Goal: Transaction & Acquisition: Purchase product/service

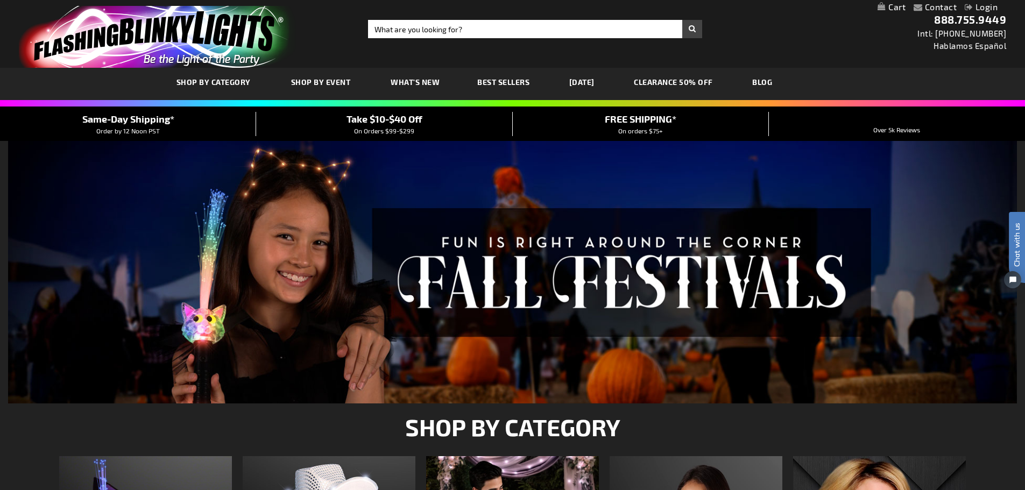
click at [991, 2] on link "Login" at bounding box center [980, 7] width 33 height 10
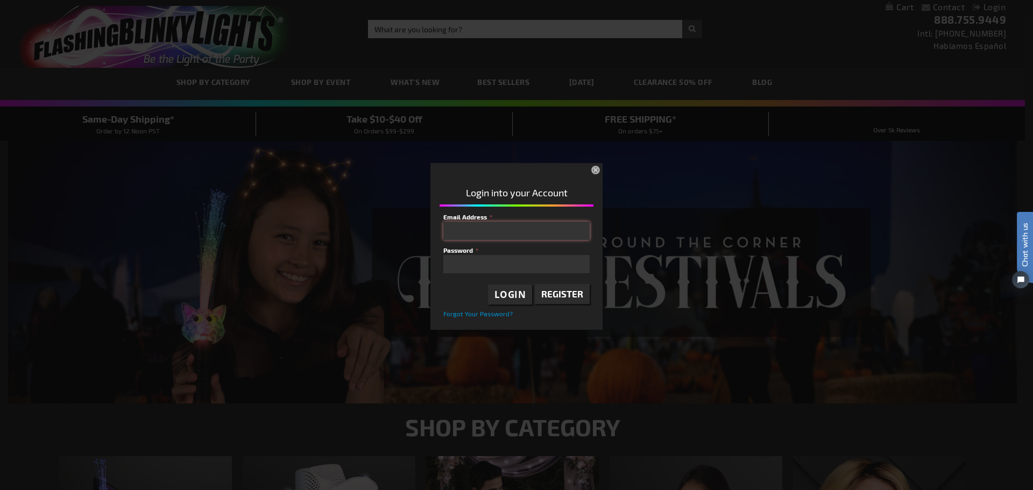
click at [499, 232] on input "Email Address" at bounding box center [516, 231] width 146 height 18
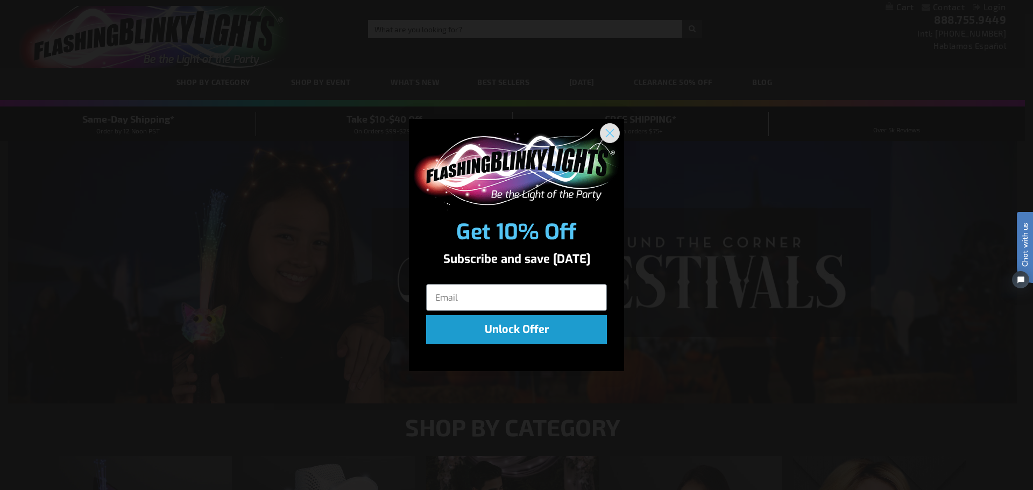
click at [609, 132] on icon "Close dialog" at bounding box center [610, 134] width 8 height 8
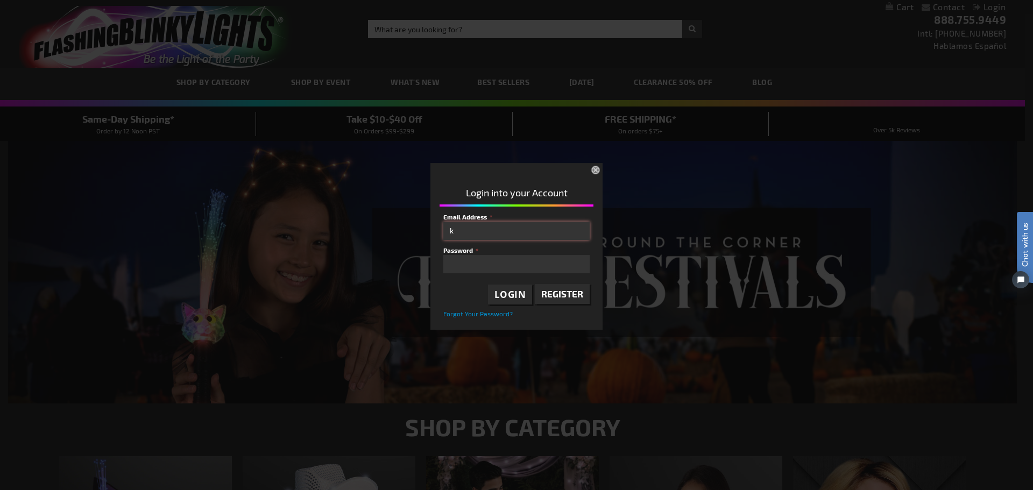
click at [480, 237] on input "k" at bounding box center [516, 231] width 146 height 18
type input "kather"
click at [455, 318] on link "Forgot Your Password?" at bounding box center [477, 314] width 69 height 10
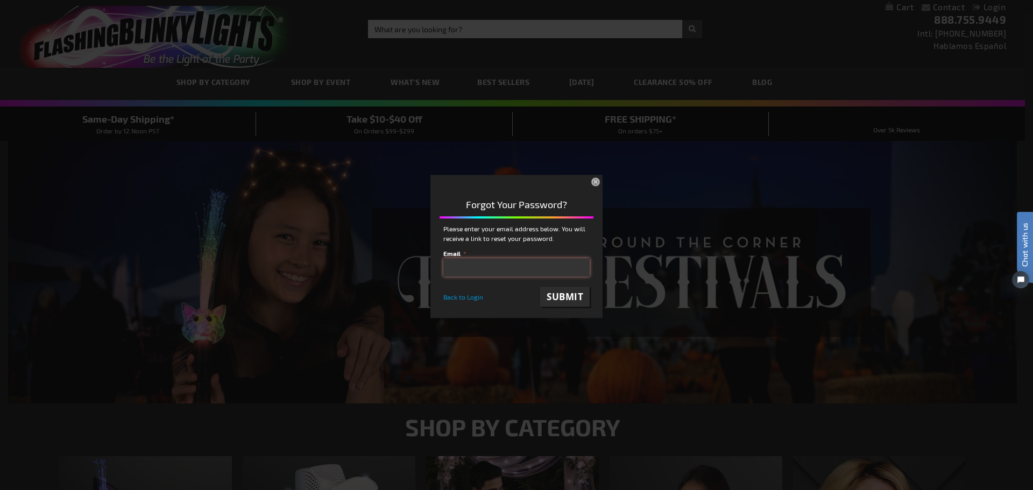
click at [468, 263] on input "email" at bounding box center [516, 267] width 146 height 18
type input "katherinewerther@gmail.com"
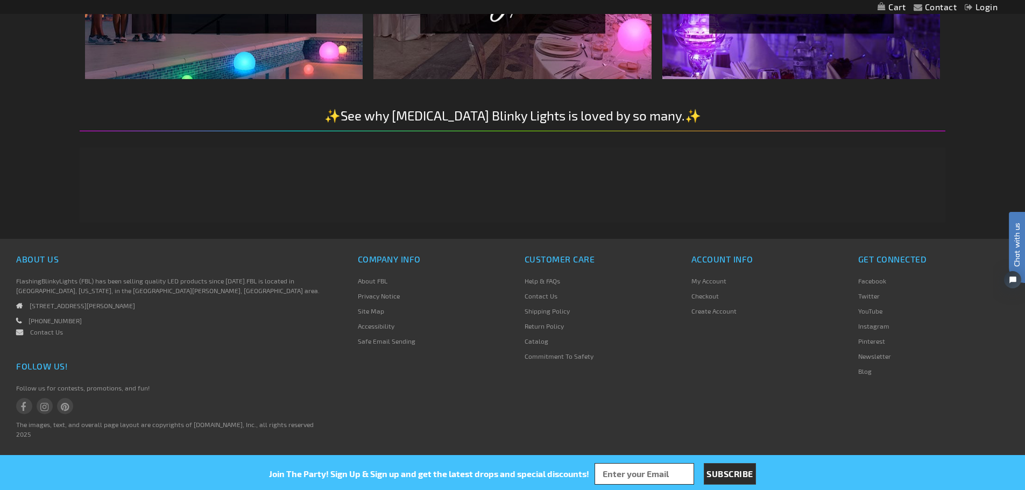
scroll to position [1950, 0]
click at [552, 324] on link "Return Policy" at bounding box center [543, 326] width 39 height 8
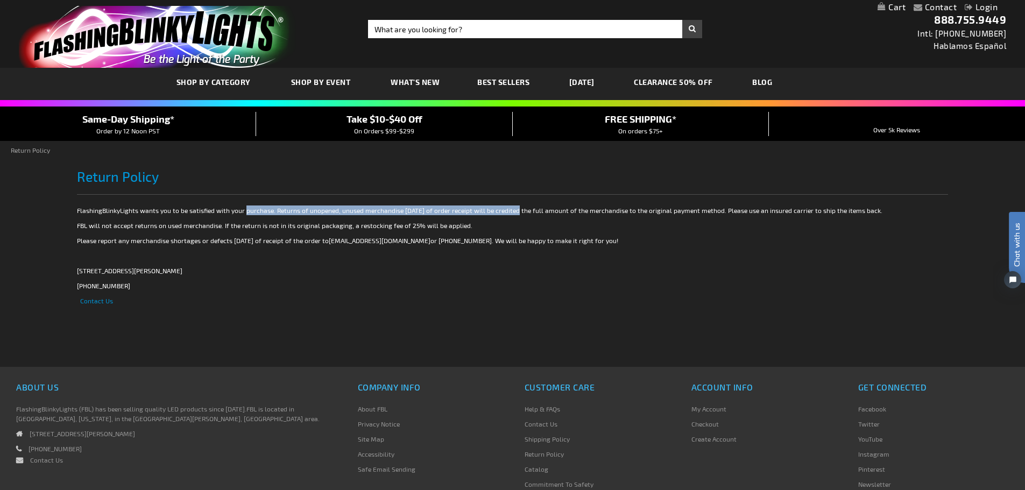
drag, startPoint x: 289, startPoint y: 214, endPoint x: 511, endPoint y: 205, distance: 221.8
click at [511, 205] on p "FlashingBlinkyLights wants you to be satisfied with your purchase. Returns of u…" at bounding box center [512, 210] width 871 height 10
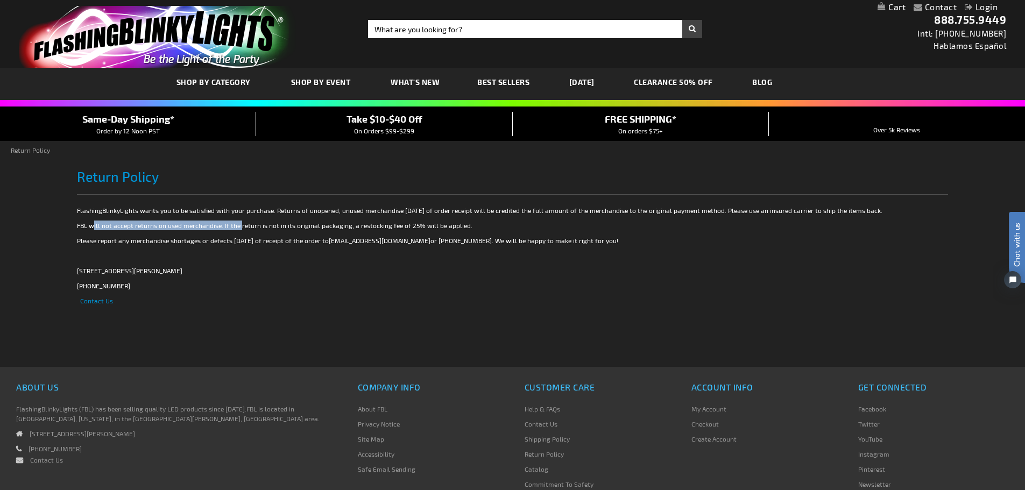
drag, startPoint x: 96, startPoint y: 227, endPoint x: 238, endPoint y: 228, distance: 141.5
click at [238, 228] on p "FBL will not accept returns on used merchandise. If the return is not in its or…" at bounding box center [512, 226] width 871 height 10
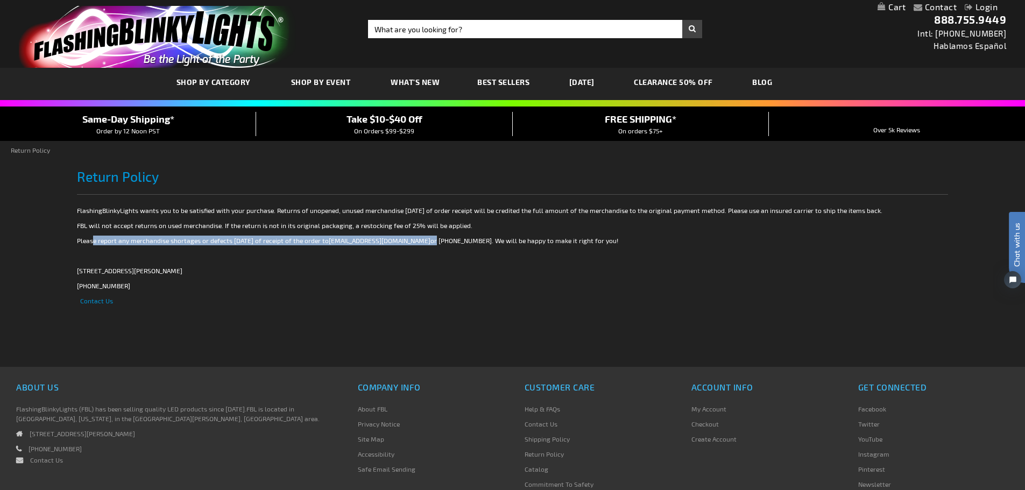
drag, startPoint x: 91, startPoint y: 242, endPoint x: 394, endPoint y: 244, distance: 302.3
click at [394, 244] on p "Please report any merchandise shortages or defects within 30 days of receipt of…" at bounding box center [512, 241] width 871 height 10
click at [416, 39] on div "Toggle Nav Search Search × Search 888.755.9449 Intl: 818-753-8303 Hablamos Espa…" at bounding box center [512, 34] width 1025 height 68
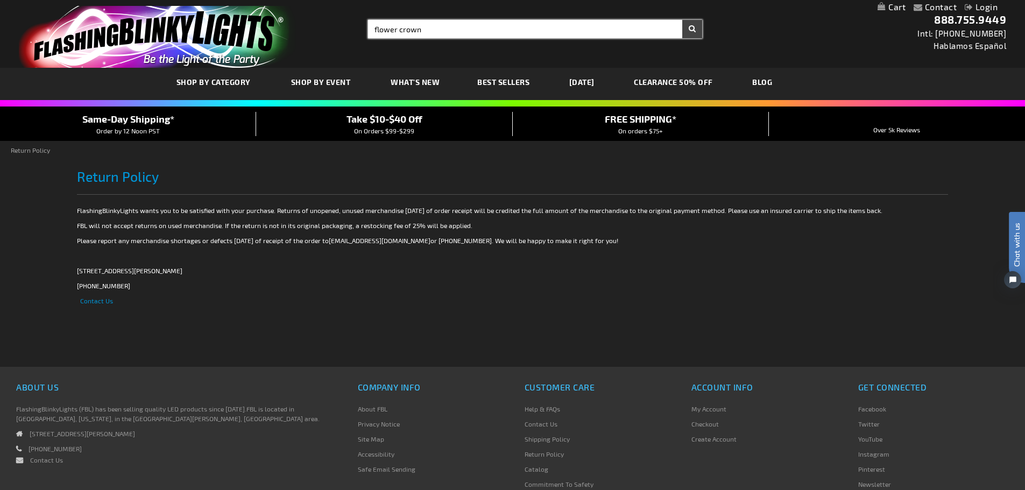
type input "flower crown"
click at [682, 20] on button "Search" at bounding box center [692, 29] width 20 height 18
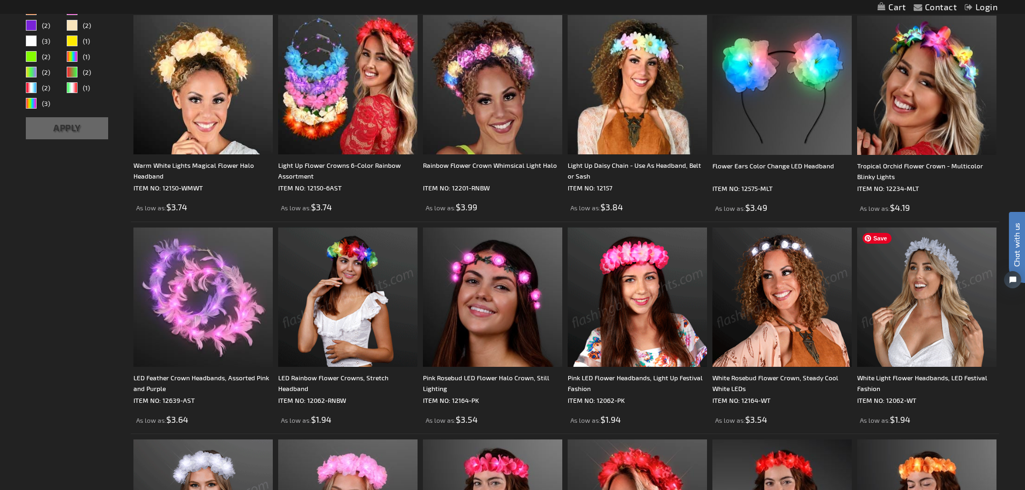
click at [922, 314] on img at bounding box center [926, 297] width 139 height 139
